Goal: Task Accomplishment & Management: Manage account settings

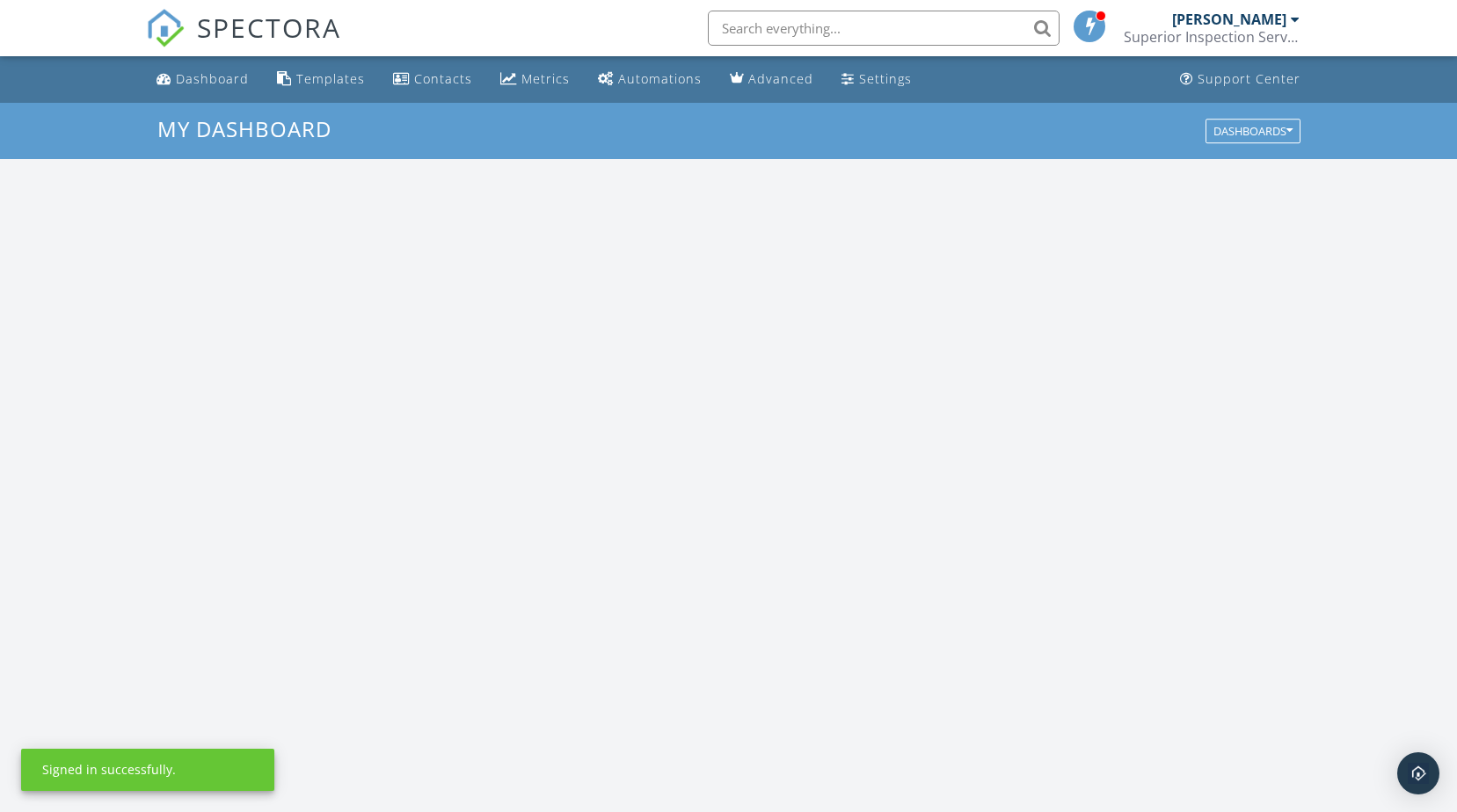
scroll to position [1627, 1485]
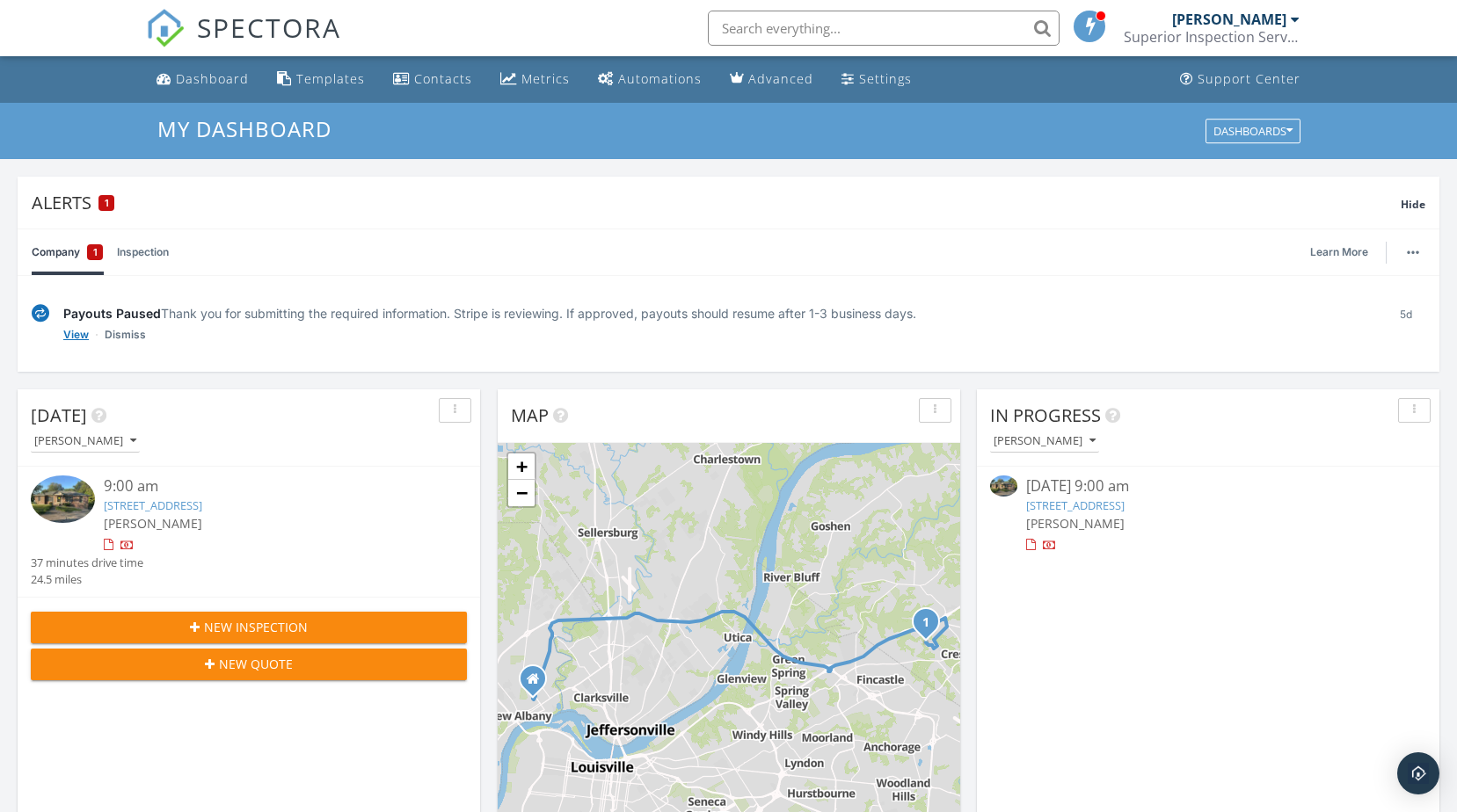
click at [71, 331] on link "View" at bounding box center [76, 334] width 26 height 18
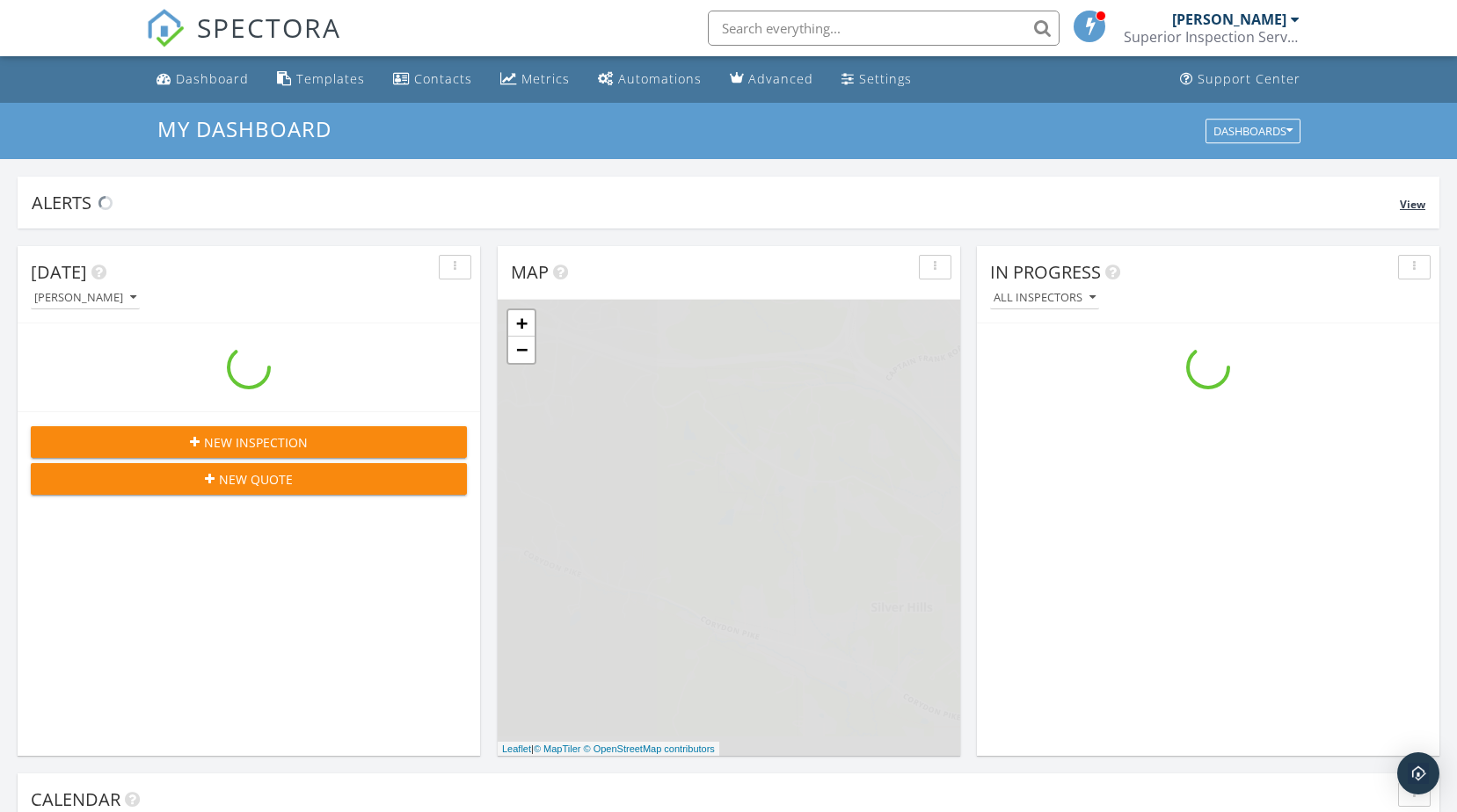
scroll to position [1627, 1485]
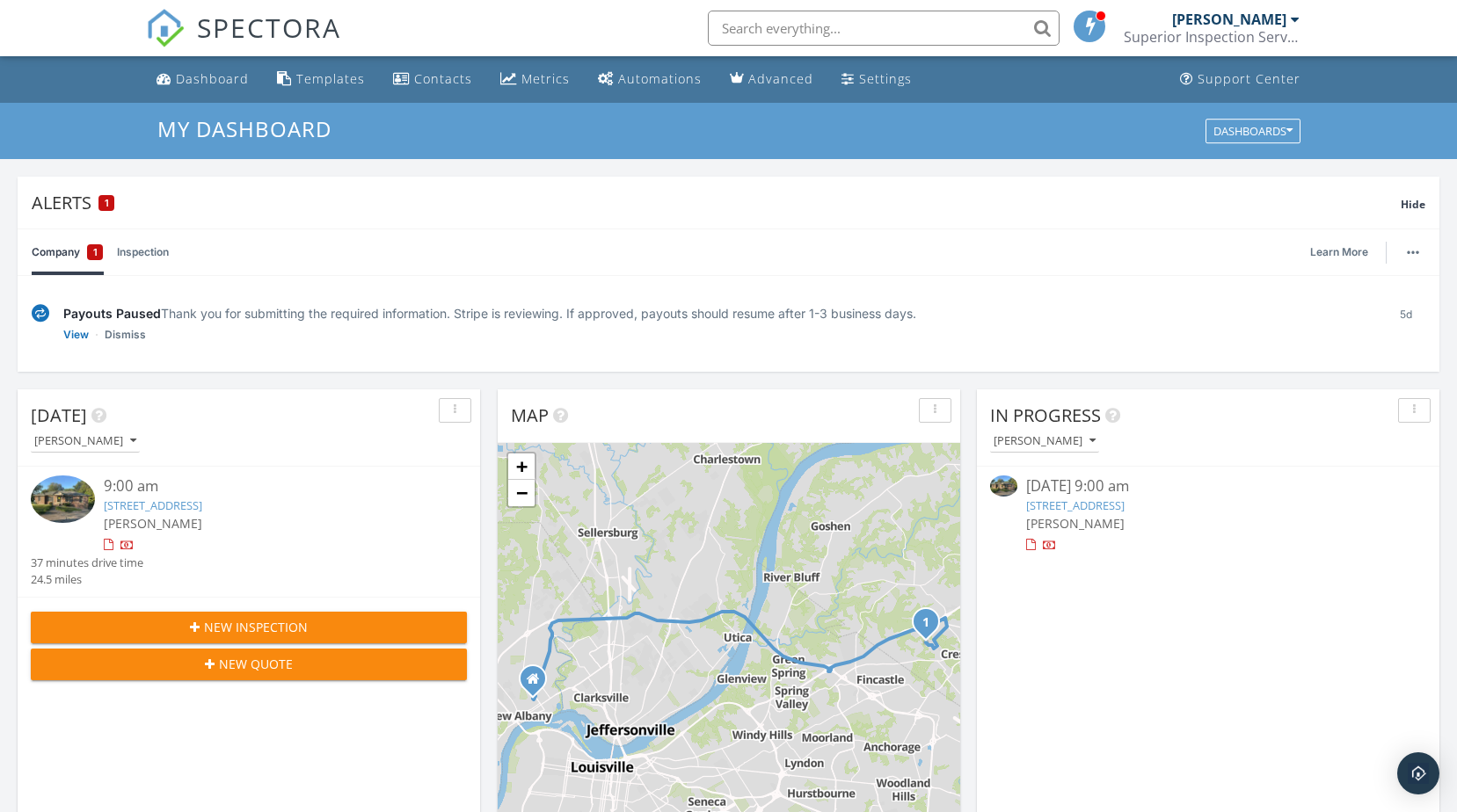
click at [90, 251] on div "1" at bounding box center [95, 252] width 16 height 16
click at [58, 259] on link "Company 1" at bounding box center [66, 253] width 71 height 46
click at [1348, 250] on link "Learn More" at bounding box center [1344, 252] width 68 height 18
click at [1344, 248] on link "Learn More" at bounding box center [1344, 252] width 68 height 18
click at [1409, 256] on button "button" at bounding box center [1413, 253] width 25 height 25
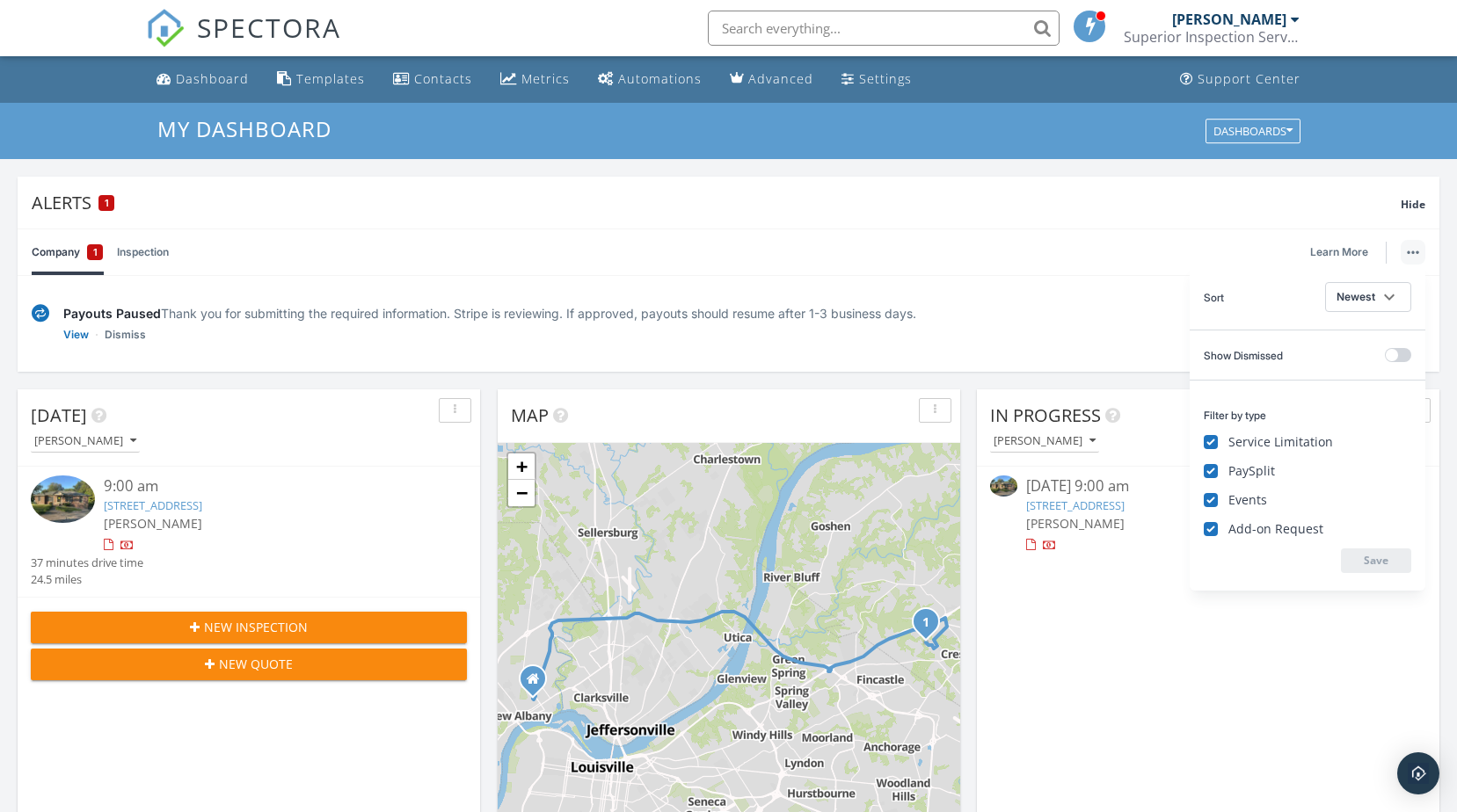
click at [1133, 236] on div "Company 1 Inspection Learn More" at bounding box center [728, 253] width 1393 height 46
click at [144, 253] on link "Inspection" at bounding box center [142, 253] width 52 height 46
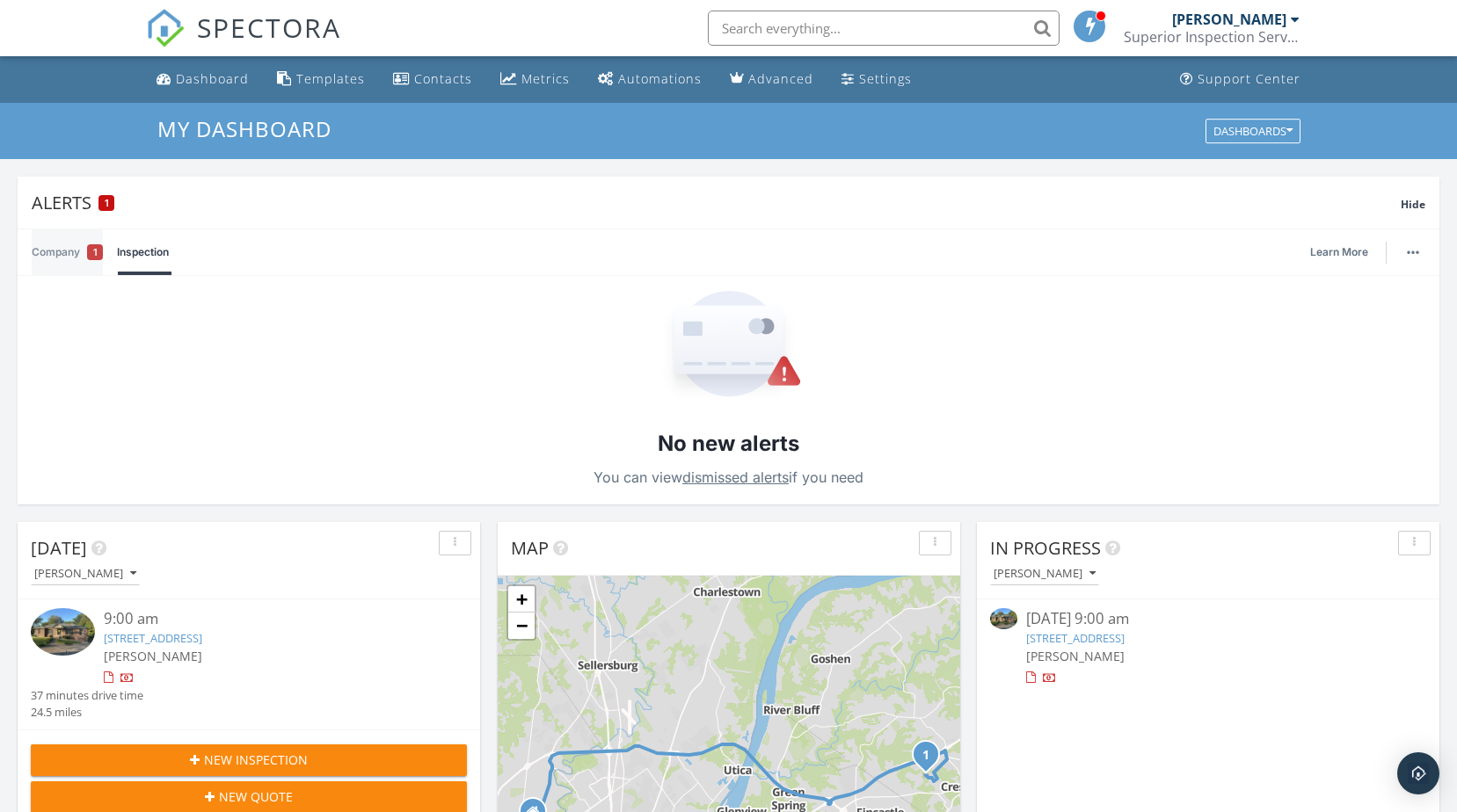
click at [66, 253] on link "Company 1" at bounding box center [66, 253] width 71 height 46
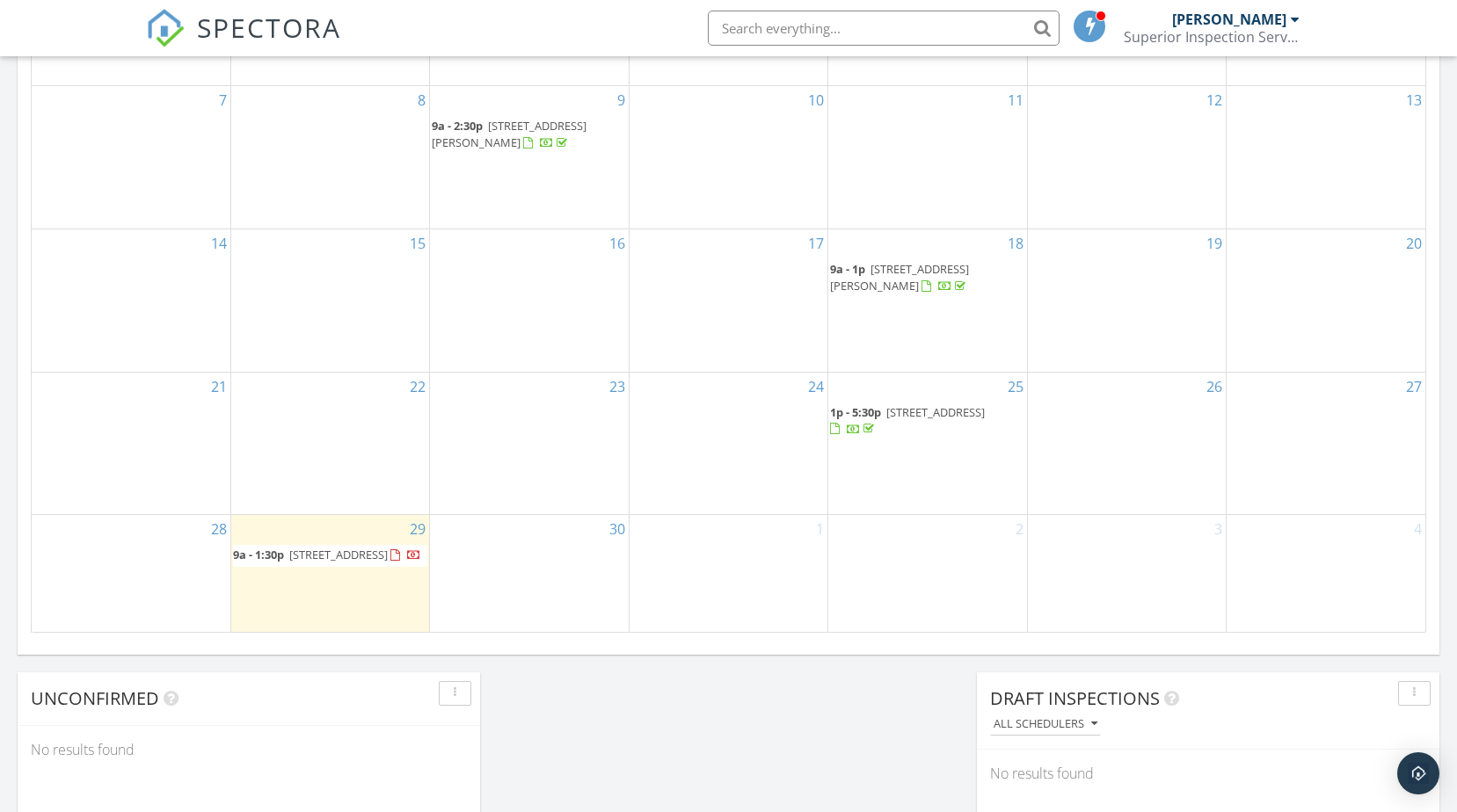
scroll to position [1142, 0]
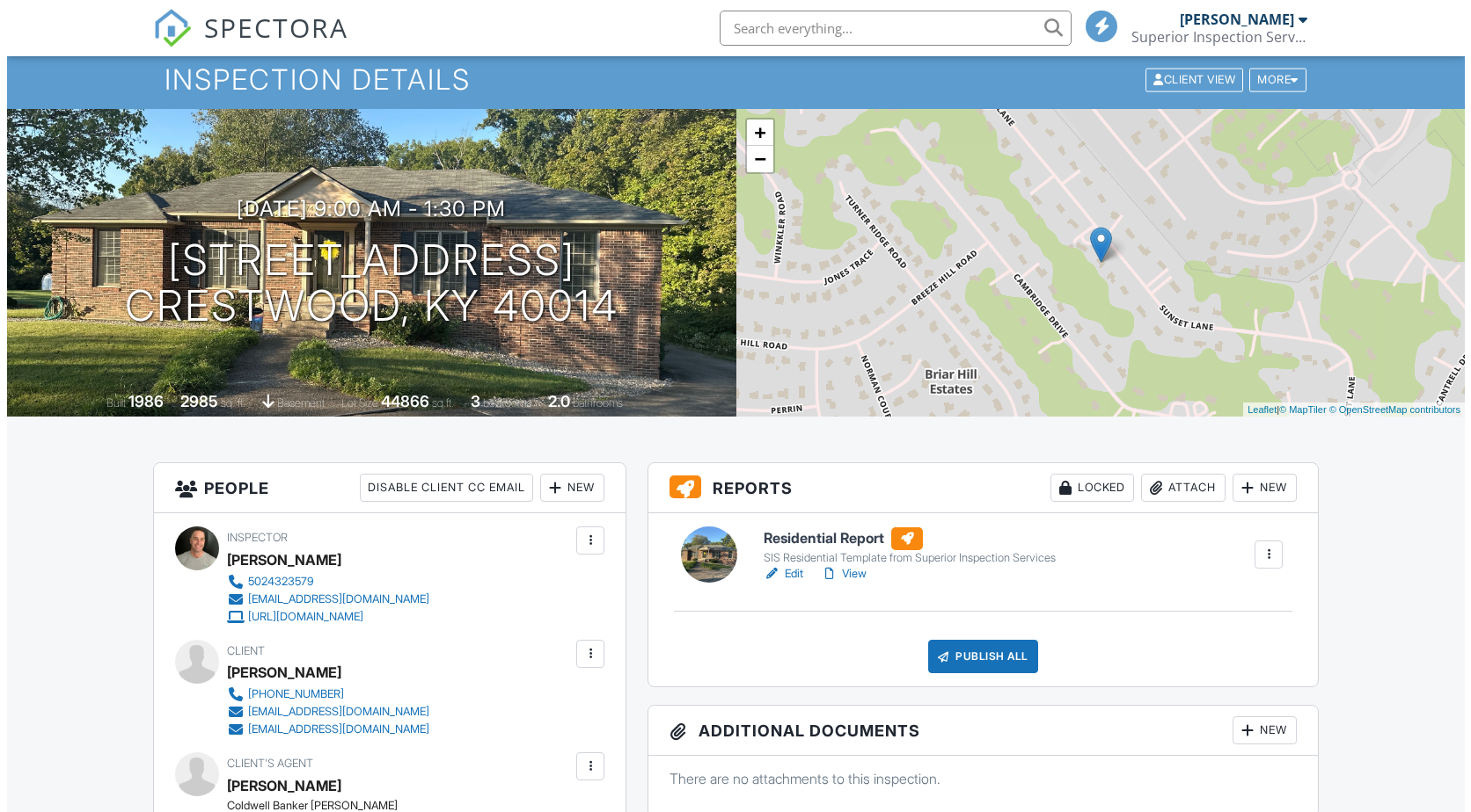
scroll to position [176, 0]
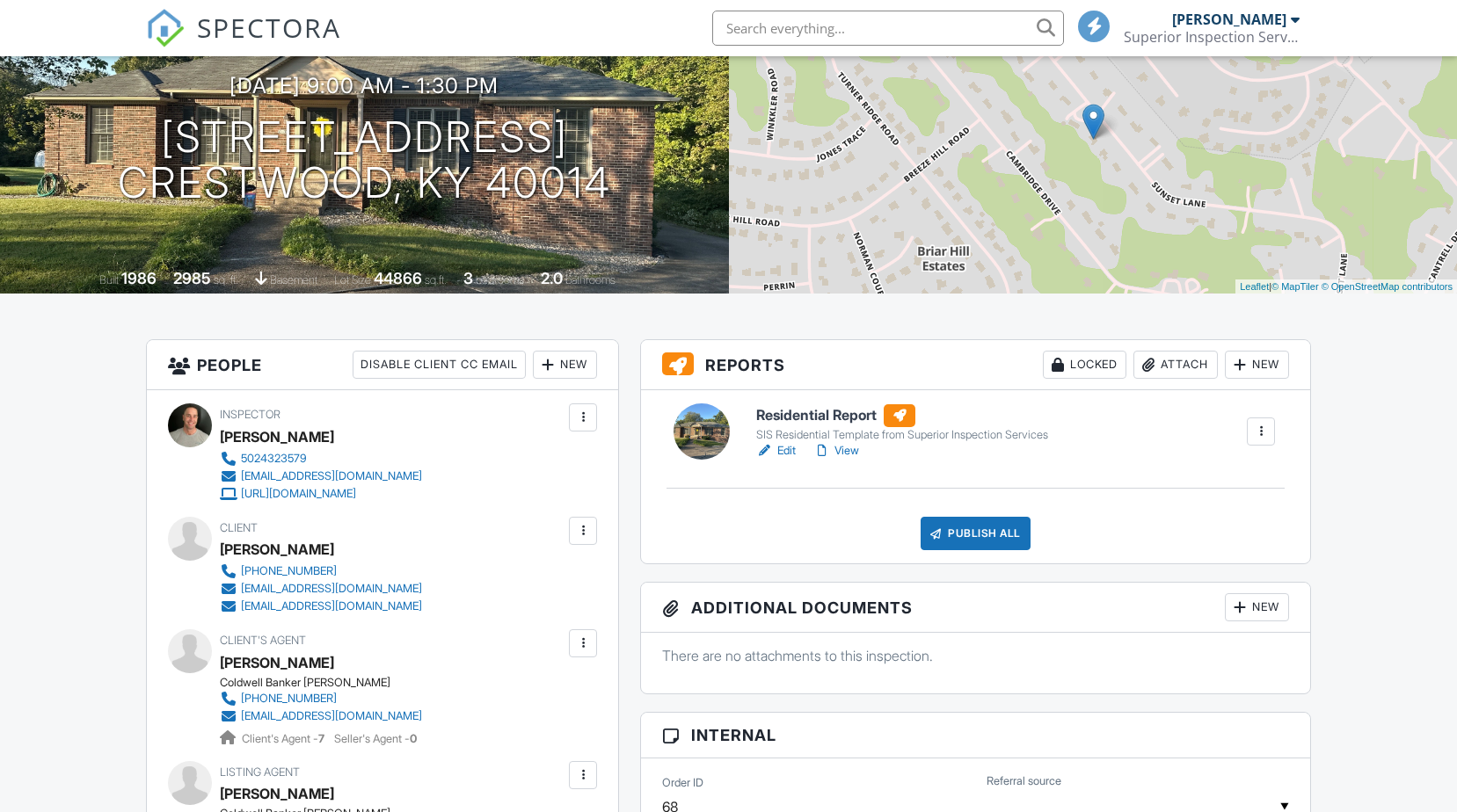
click at [1167, 366] on div "Attach" at bounding box center [1175, 365] width 85 height 28
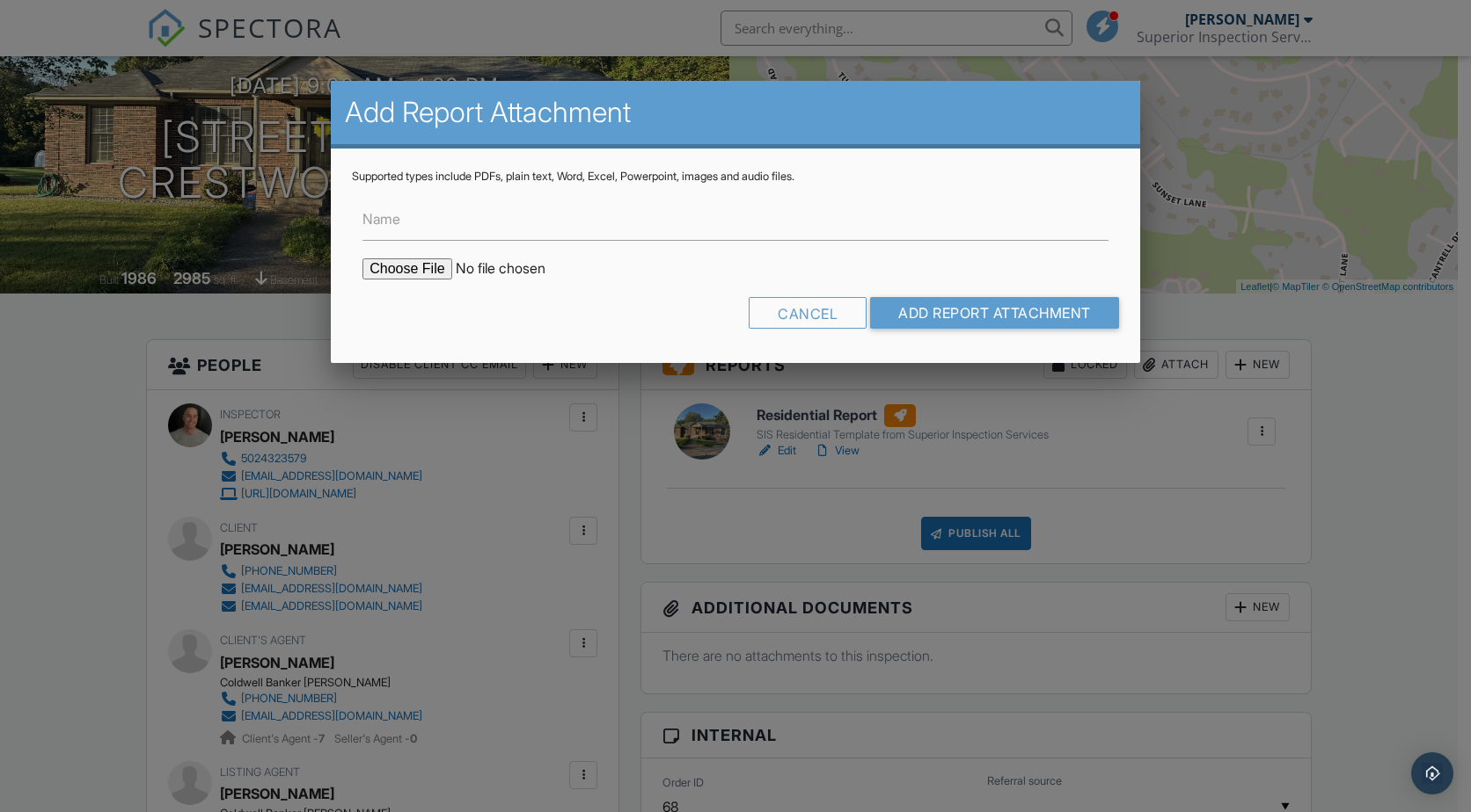
click at [396, 264] on input "file" at bounding box center [511, 269] width 299 height 21
type input "C:\fakepath\WDO 7413 Sunset Ln.pdf"
click at [949, 320] on input "Add Report Attachment" at bounding box center [994, 312] width 249 height 31
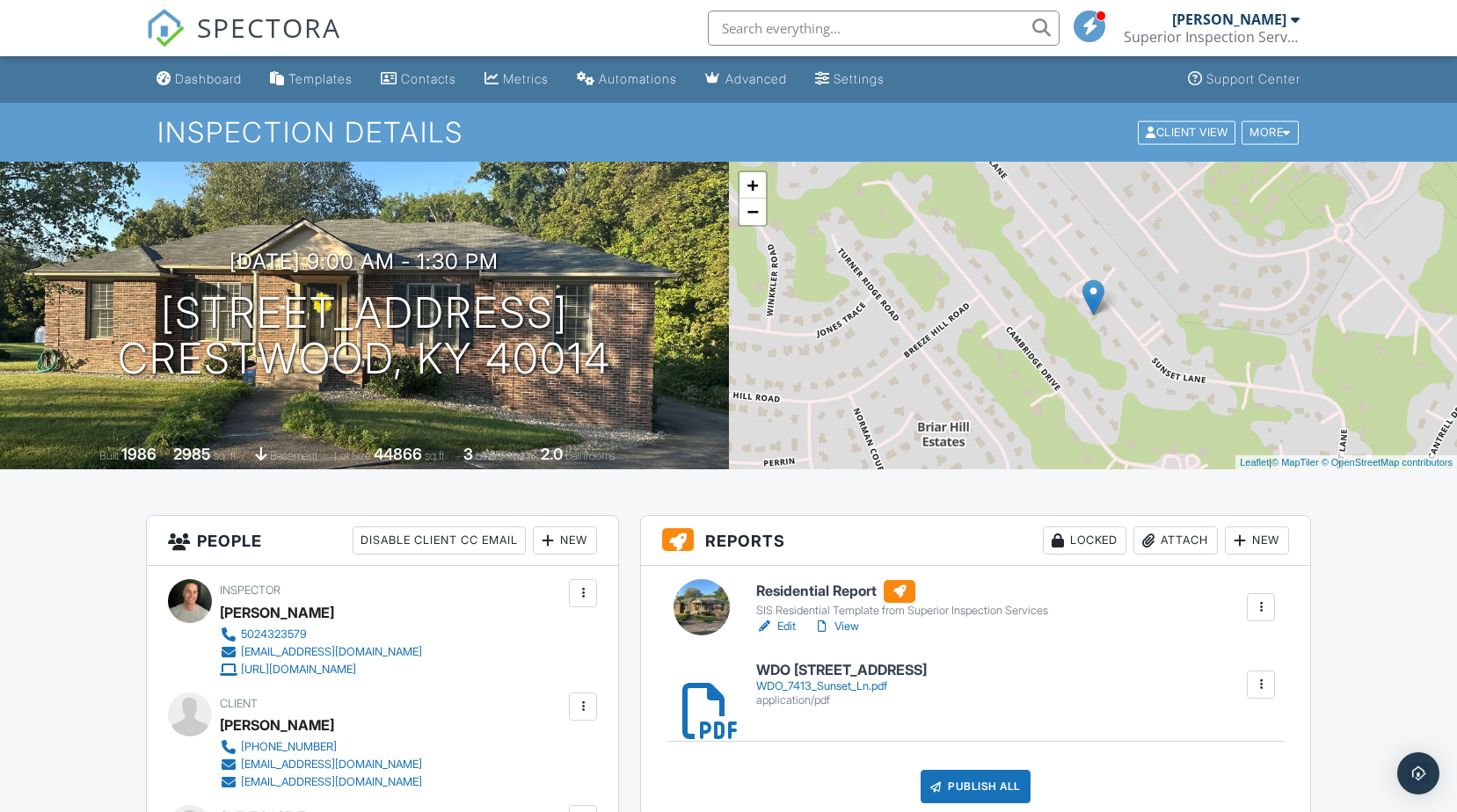
click at [793, 624] on link "Edit" at bounding box center [776, 627] width 40 height 18
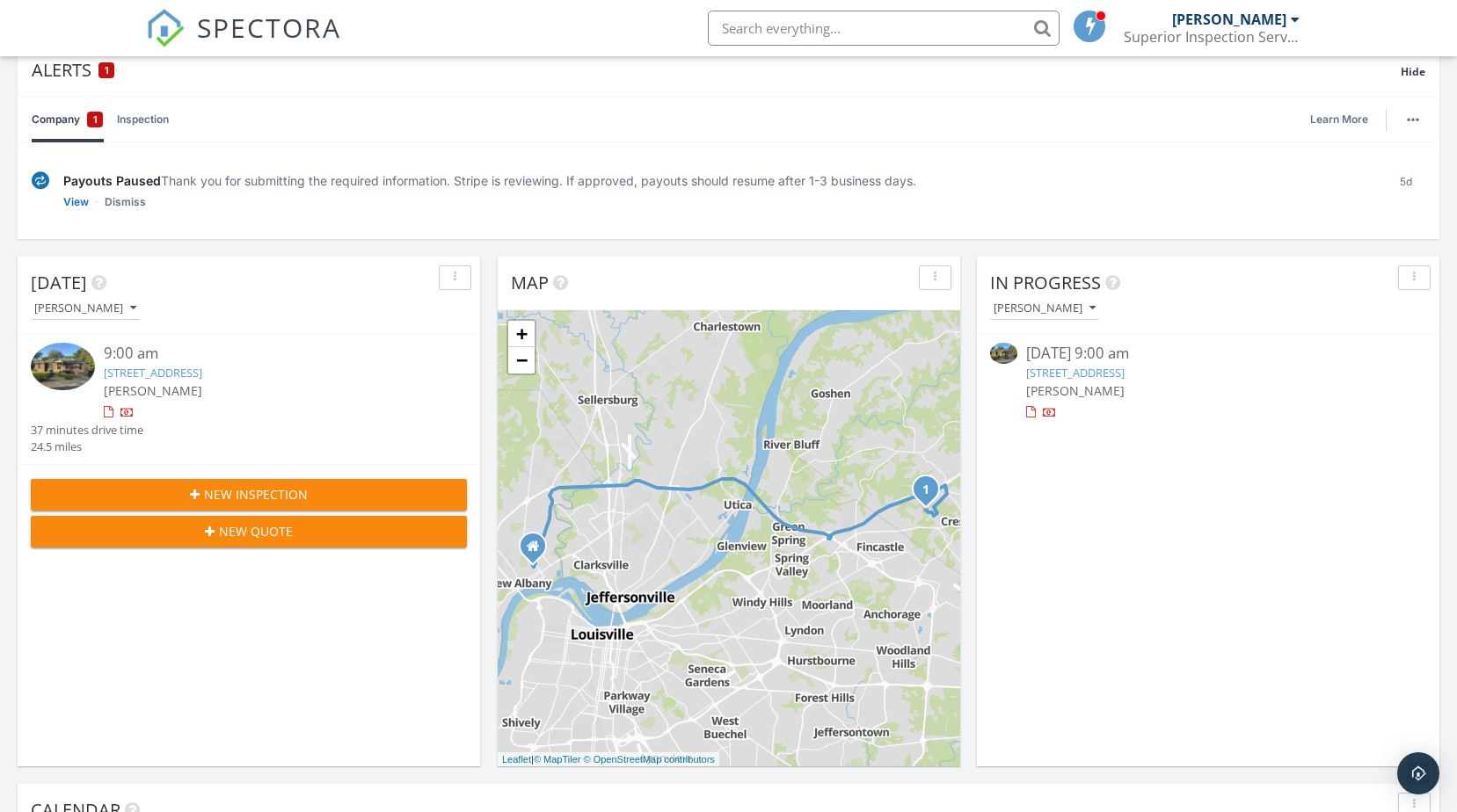
scroll to position [88, 0]
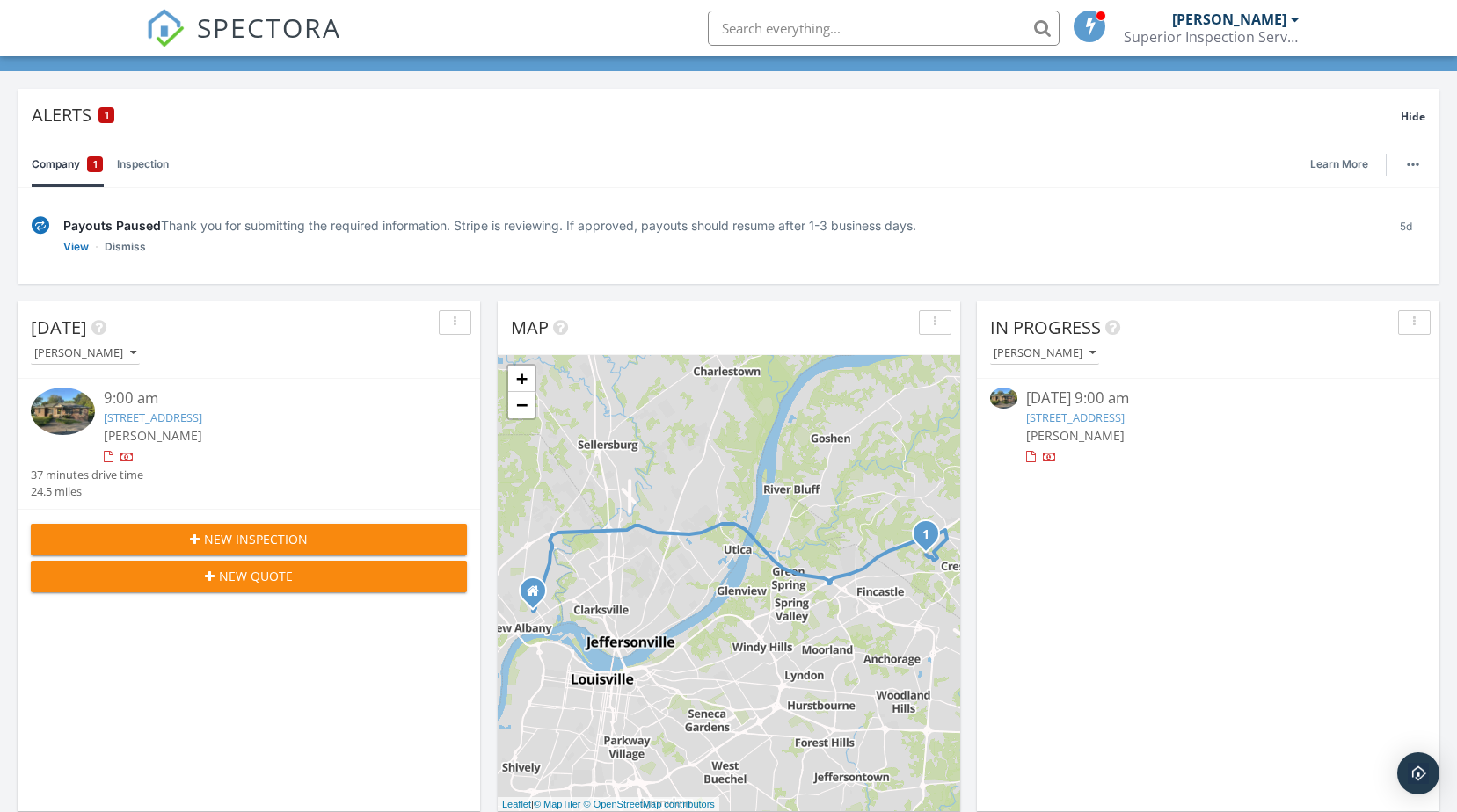
click at [202, 420] on link "[STREET_ADDRESS]" at bounding box center [153, 417] width 99 height 16
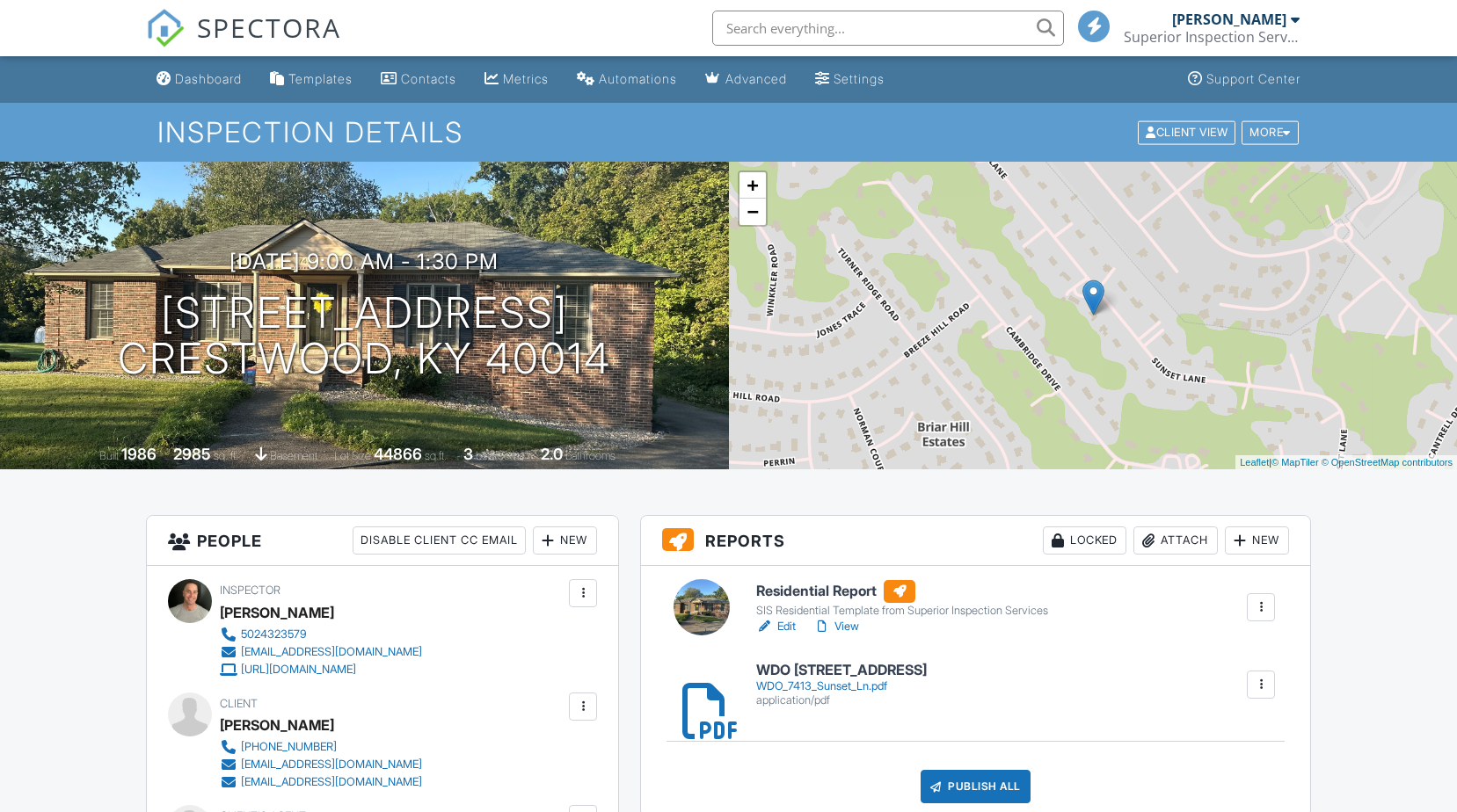
click at [856, 627] on link "View" at bounding box center [836, 627] width 46 height 18
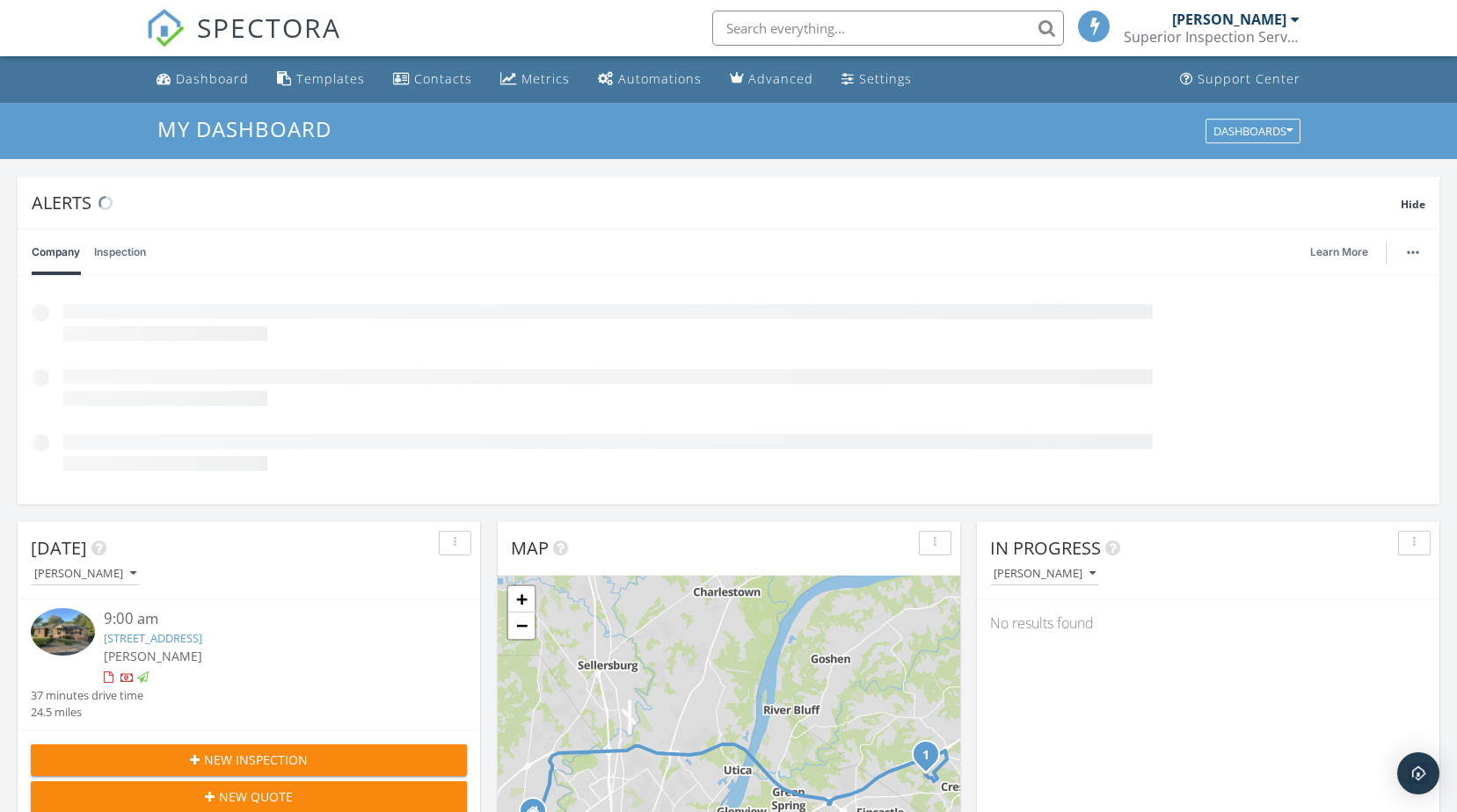
scroll to position [1627, 1485]
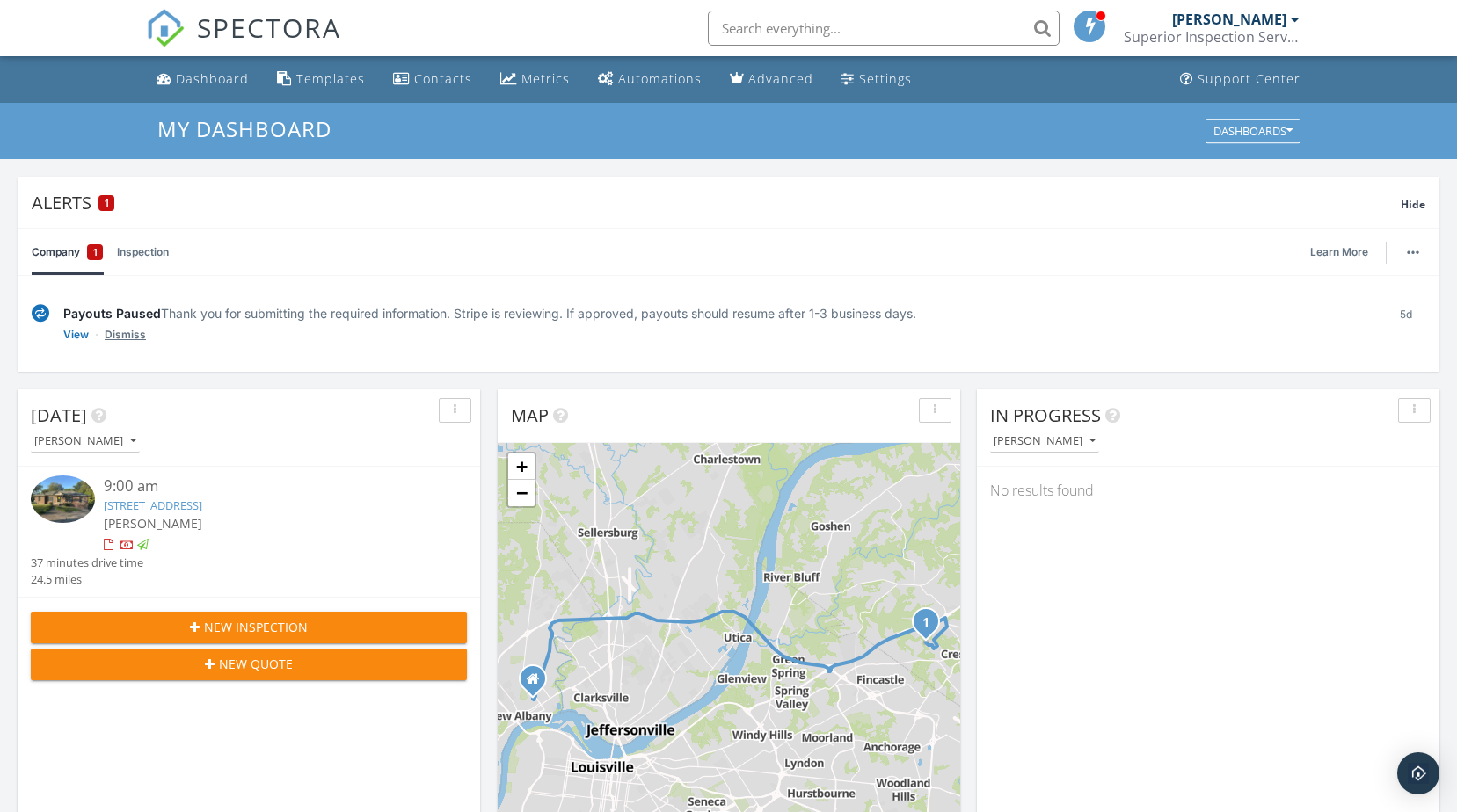
click at [122, 331] on link "Dismiss" at bounding box center [125, 334] width 42 height 18
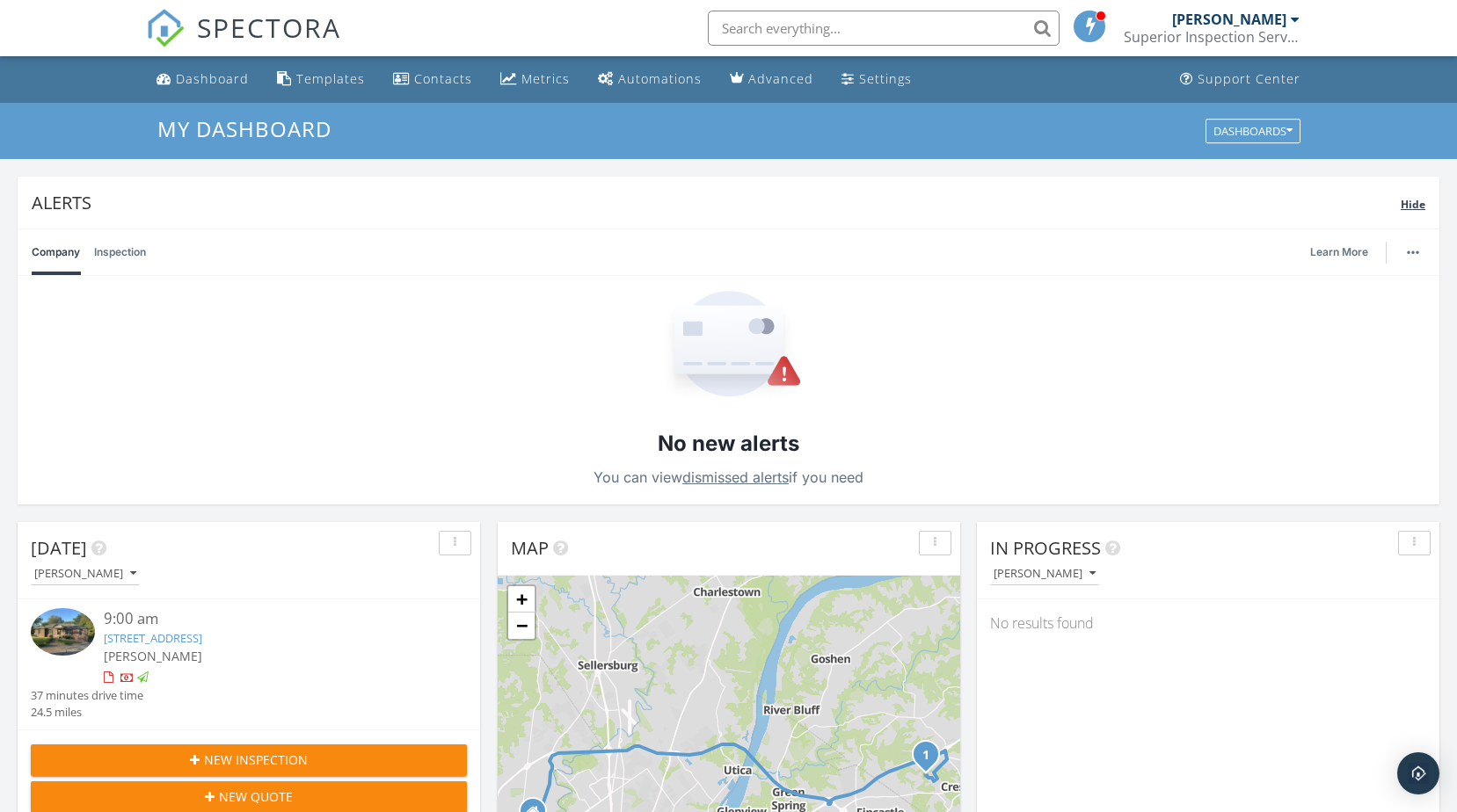
click at [1409, 209] on span "Hide" at bounding box center [1413, 204] width 25 height 15
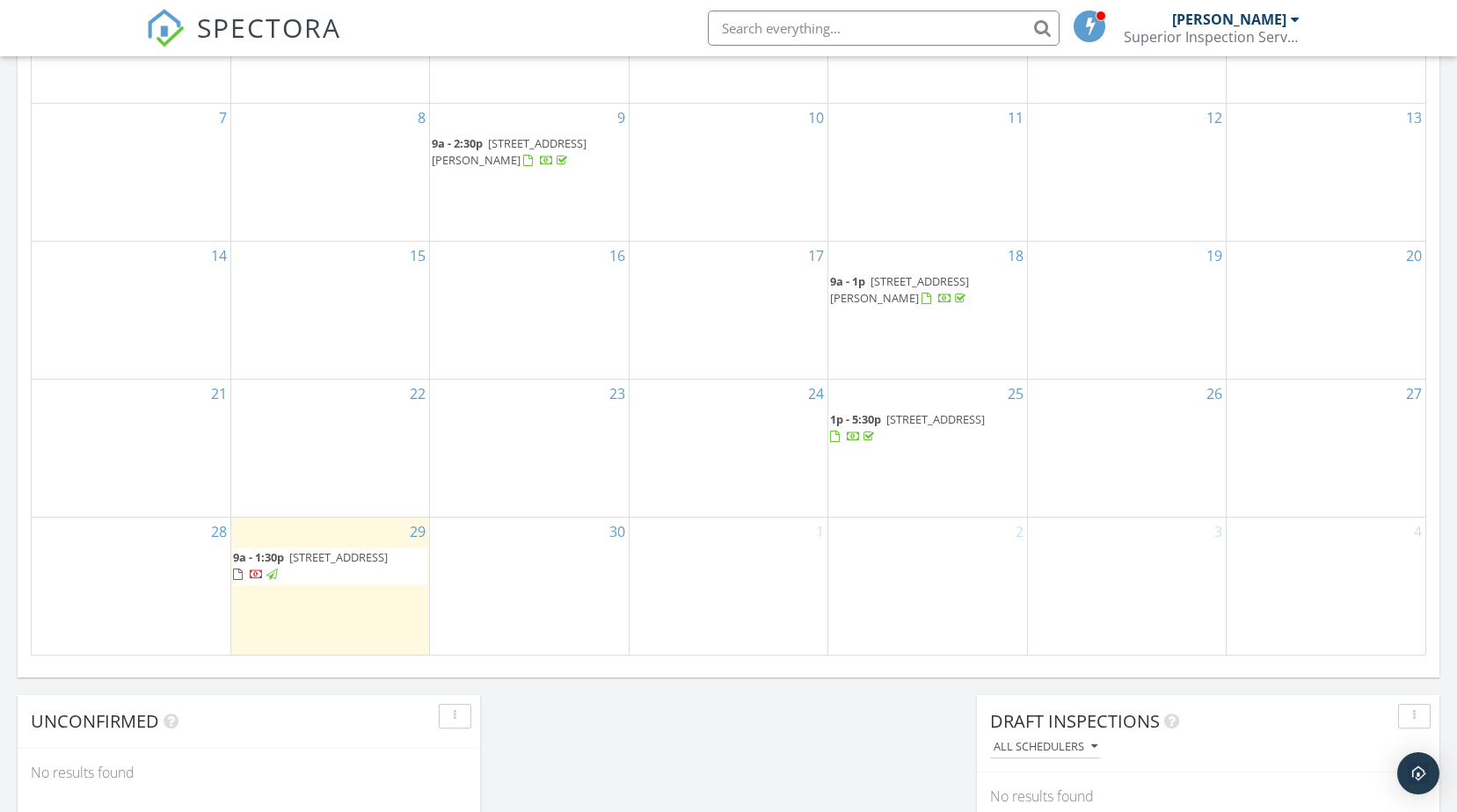
scroll to position [967, 0]
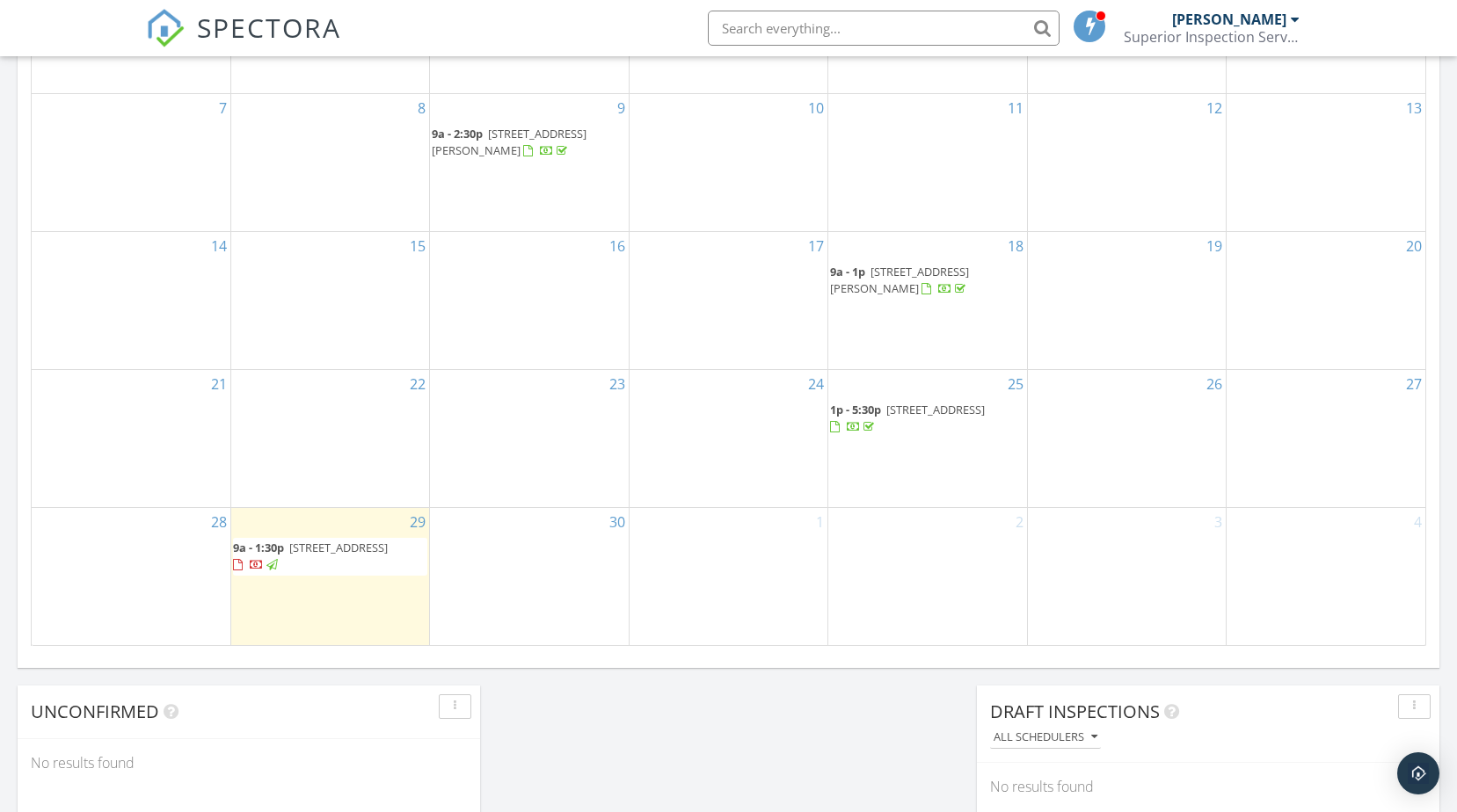
click at [331, 542] on span "7413 Sunset Ln, Crestwood 40014" at bounding box center [339, 547] width 99 height 16
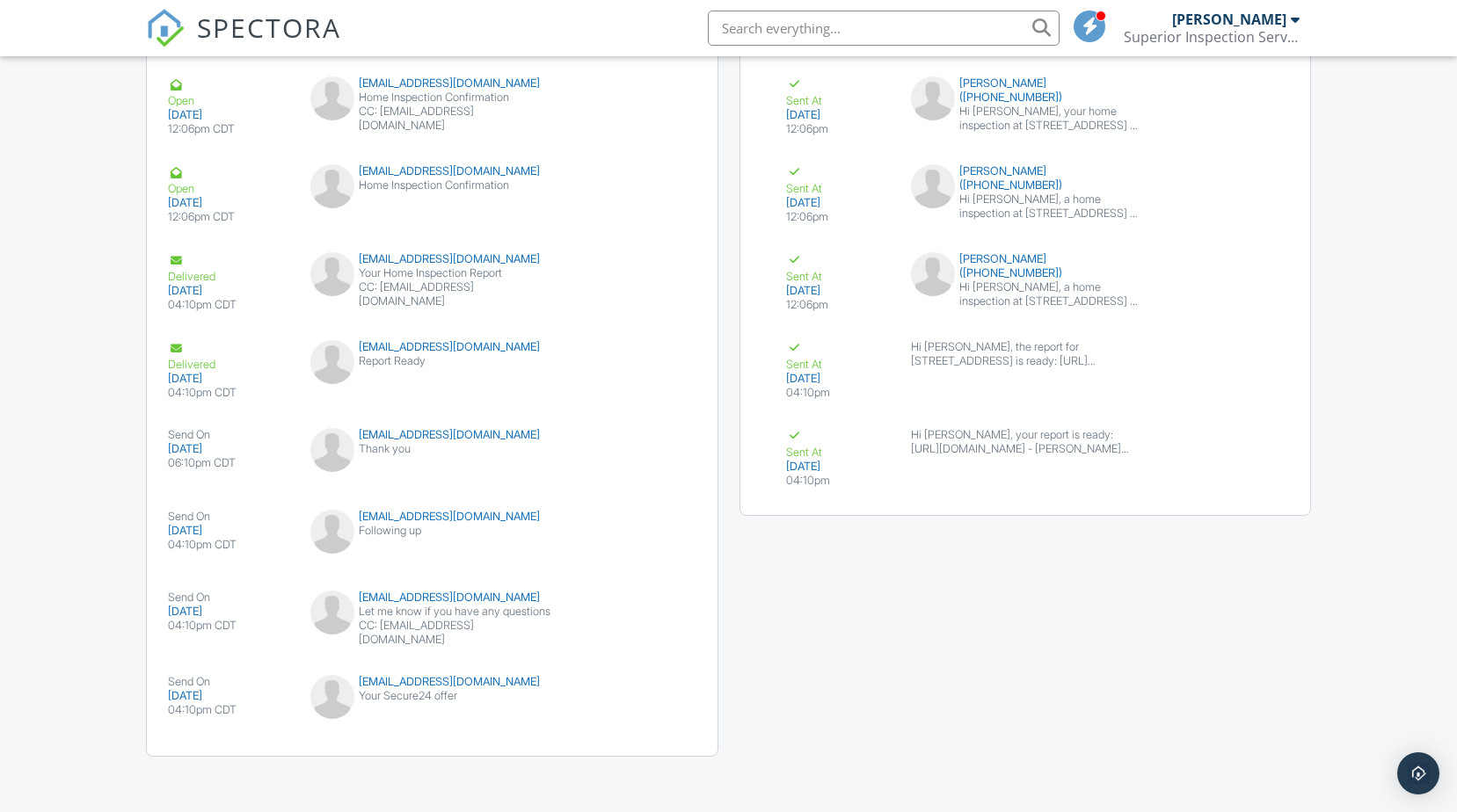
scroll to position [2148, 0]
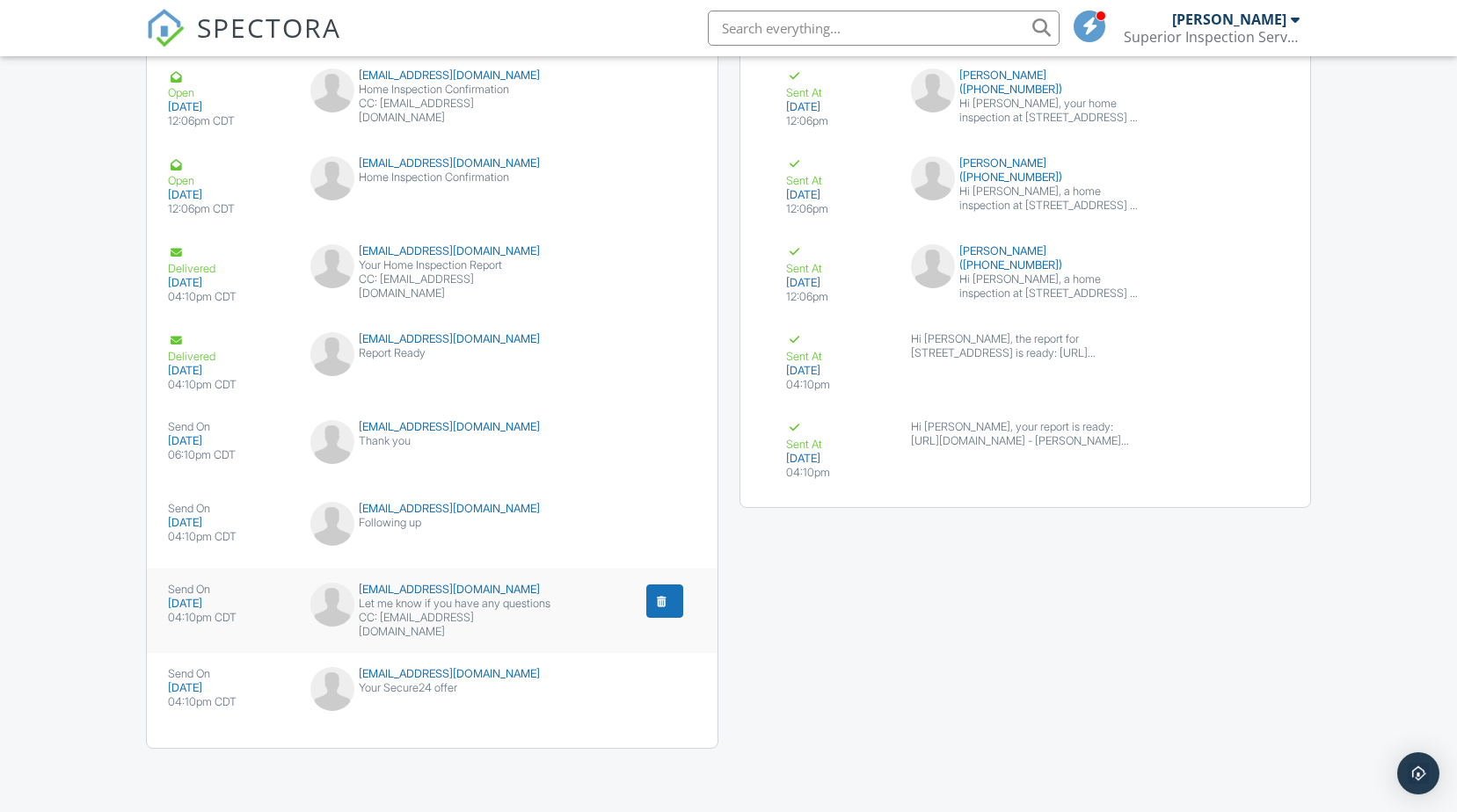
click at [414, 599] on div "Let me know if you have any questions" at bounding box center [431, 604] width 242 height 14
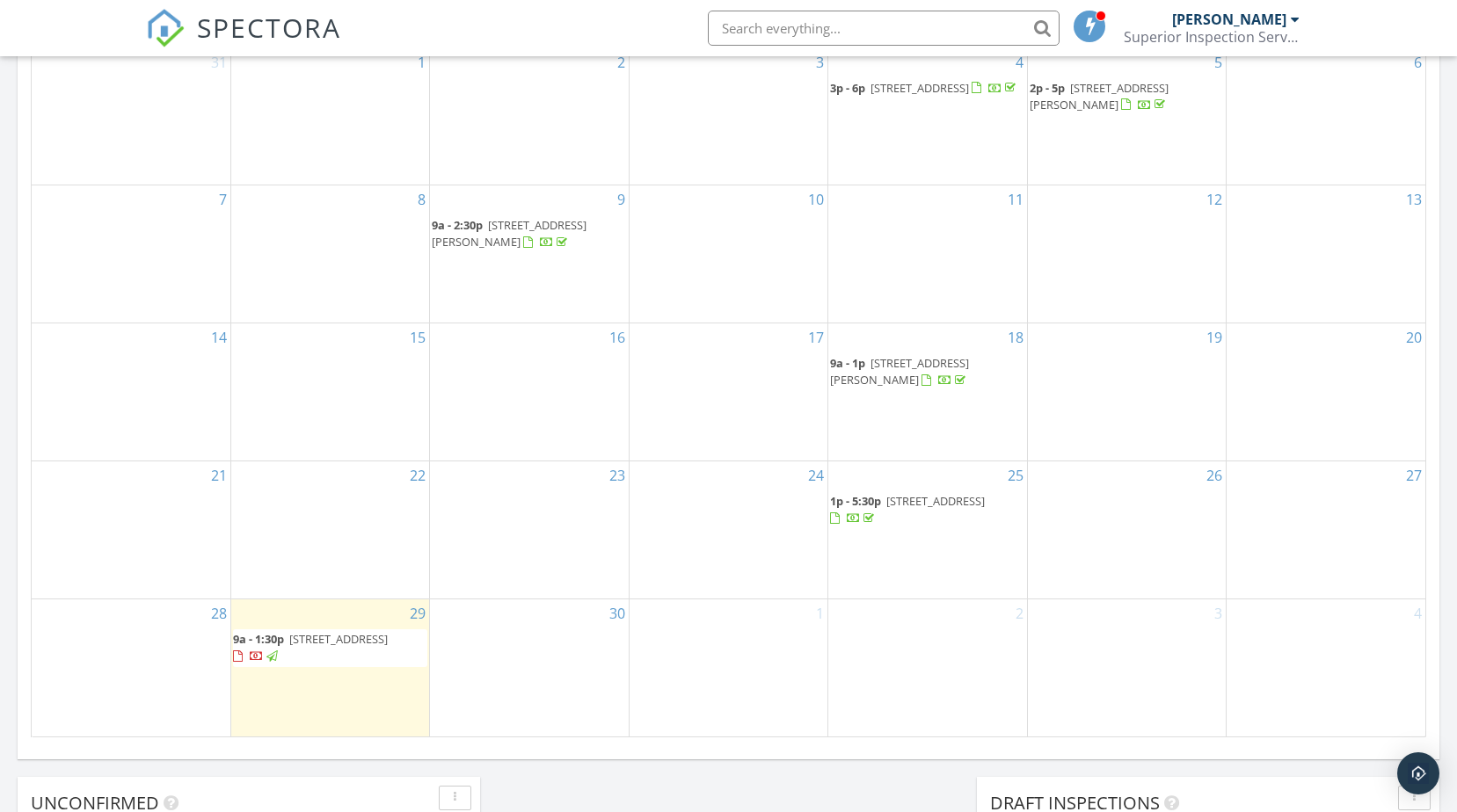
scroll to position [879, 0]
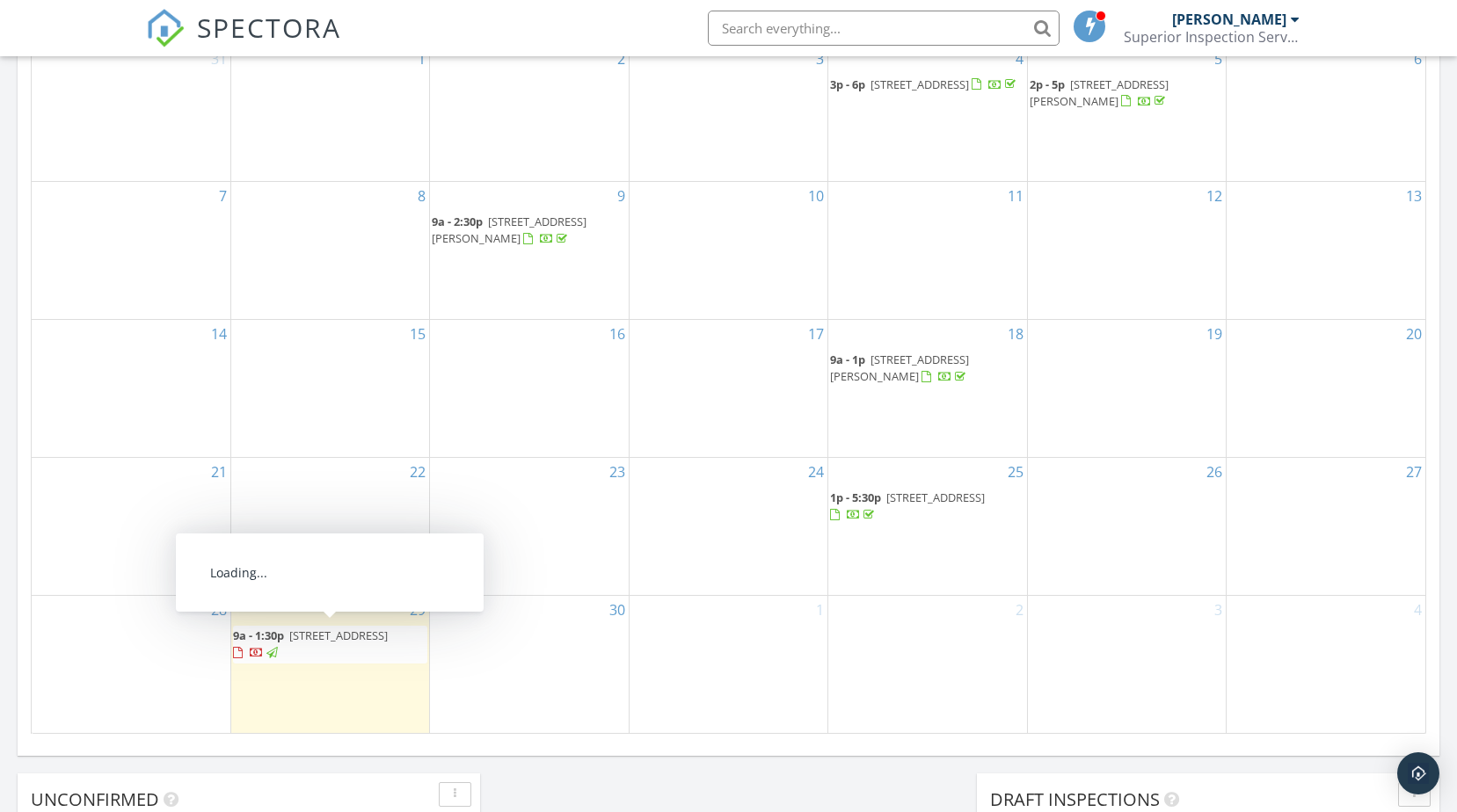
click at [325, 637] on span "[STREET_ADDRESS]" at bounding box center [339, 635] width 99 height 16
